Goal: Task Accomplishment & Management: Use online tool/utility

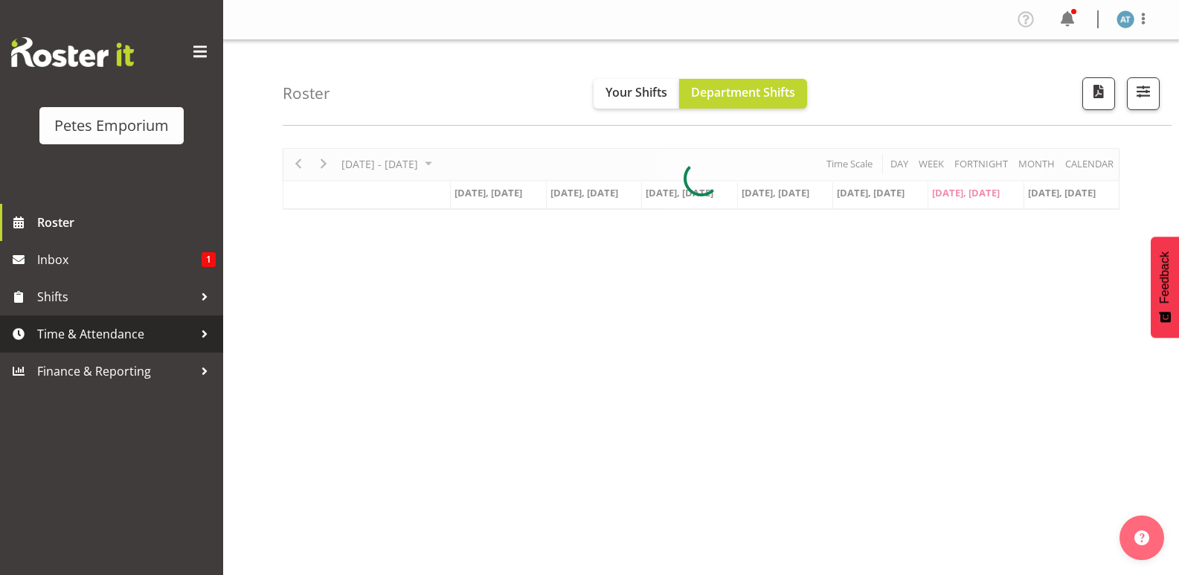
click at [133, 344] on span "Time & Attendance" at bounding box center [115, 334] width 156 height 22
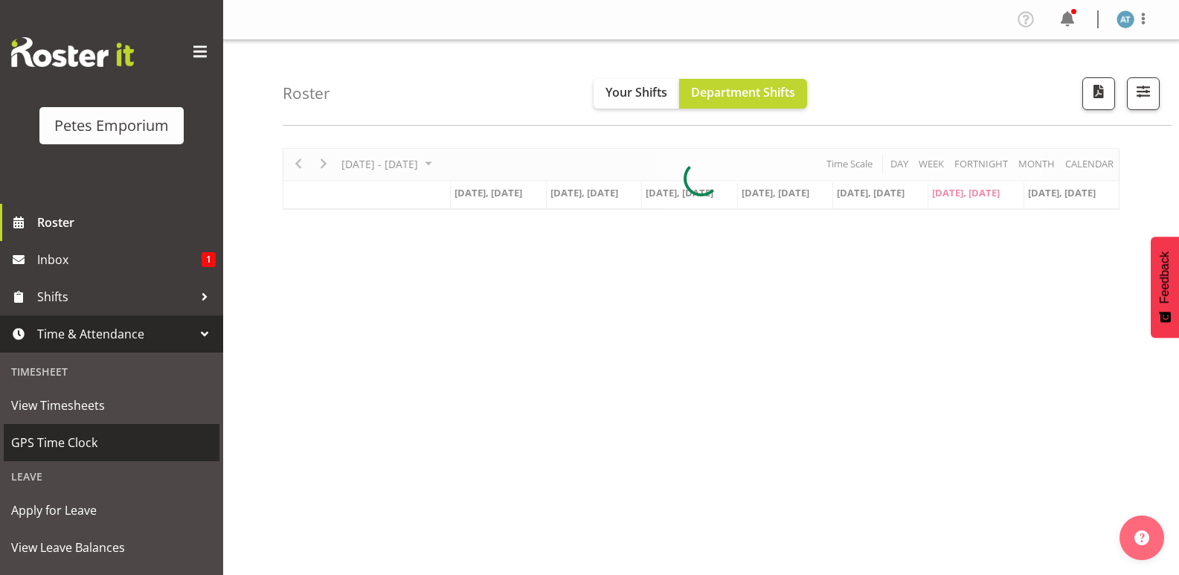
click at [122, 448] on span "GPS Time Clock" at bounding box center [111, 442] width 201 height 22
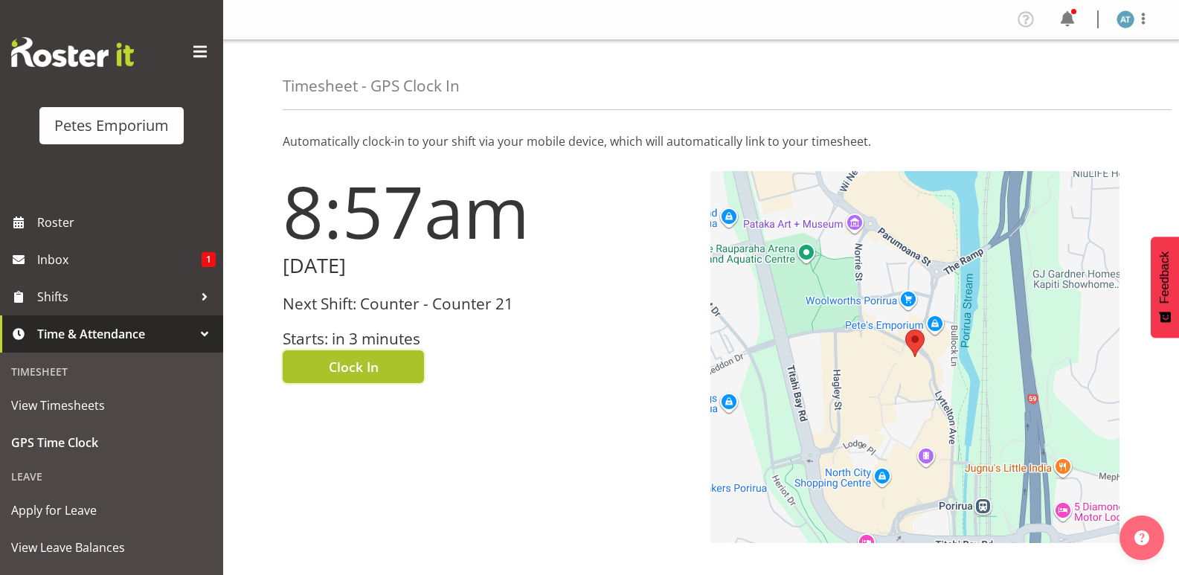
click at [347, 366] on span "Clock In" at bounding box center [354, 366] width 50 height 19
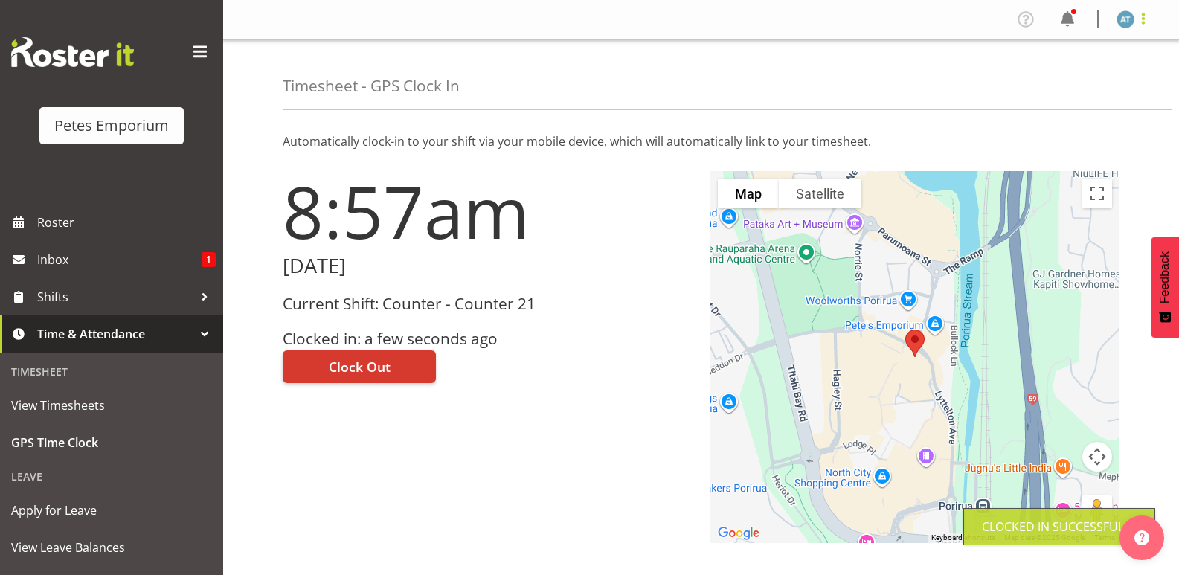
click at [1143, 16] on span at bounding box center [1143, 19] width 18 height 18
click at [1054, 83] on link "Log Out" at bounding box center [1080, 78] width 143 height 27
